Goal: Transaction & Acquisition: Purchase product/service

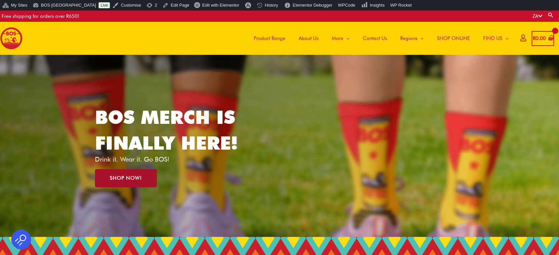
click at [149, 172] on link "SHOP NOW!" at bounding box center [126, 178] width 62 height 18
